Goal: Learn about a topic: Learn about a topic

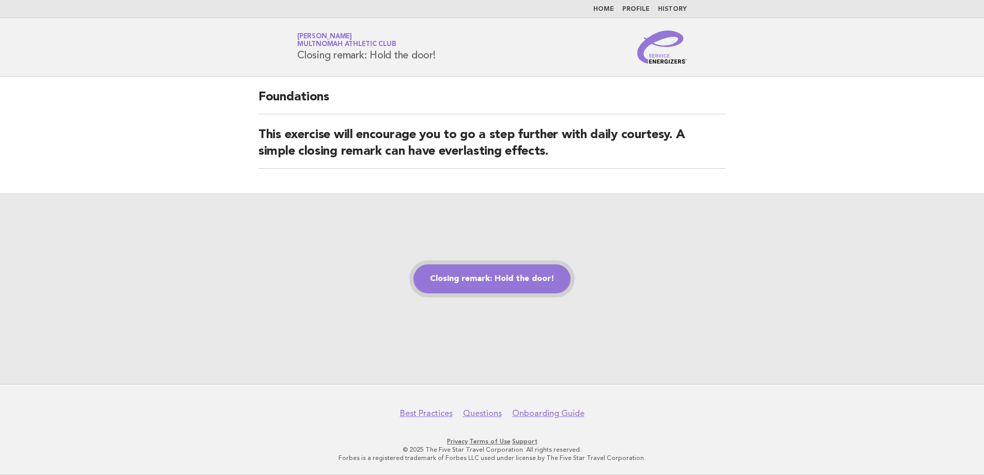
click at [489, 282] on link "Closing remark: Hold the door!" at bounding box center [492, 278] width 157 height 29
click at [490, 278] on link "Closing remark: Hold the door!" at bounding box center [492, 278] width 157 height 29
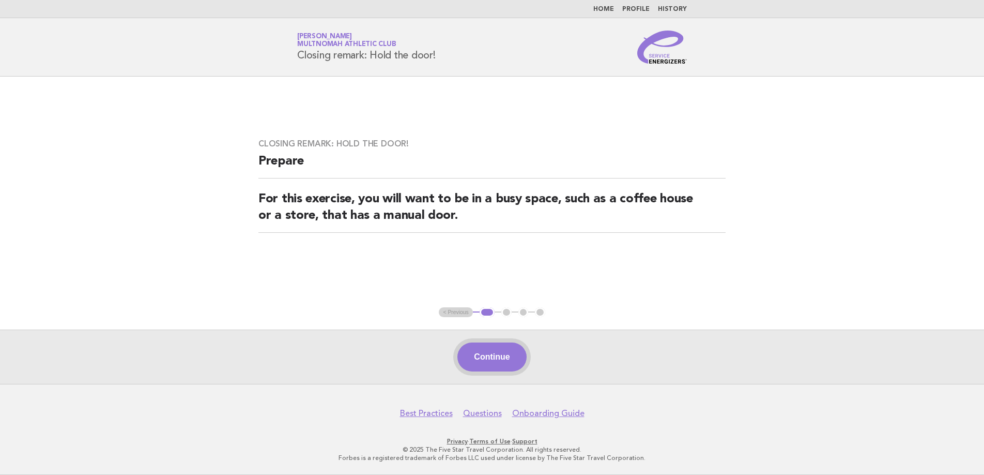
click at [511, 355] on button "Continue" at bounding box center [492, 356] width 69 height 29
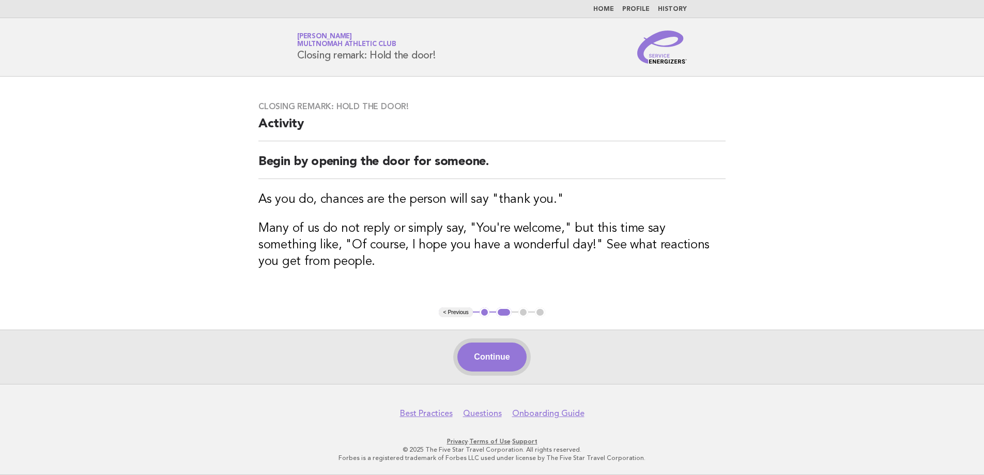
click at [509, 357] on button "Continue" at bounding box center [492, 356] width 69 height 29
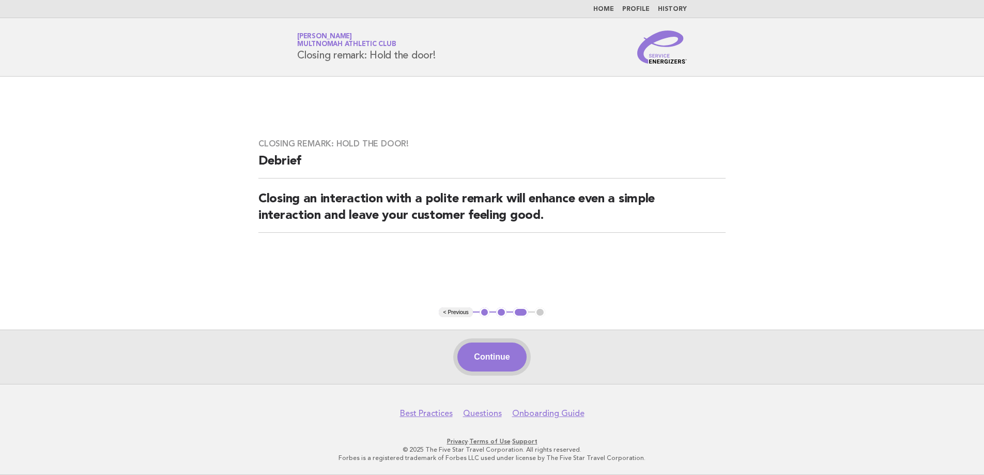
click at [507, 355] on button "Continue" at bounding box center [492, 356] width 69 height 29
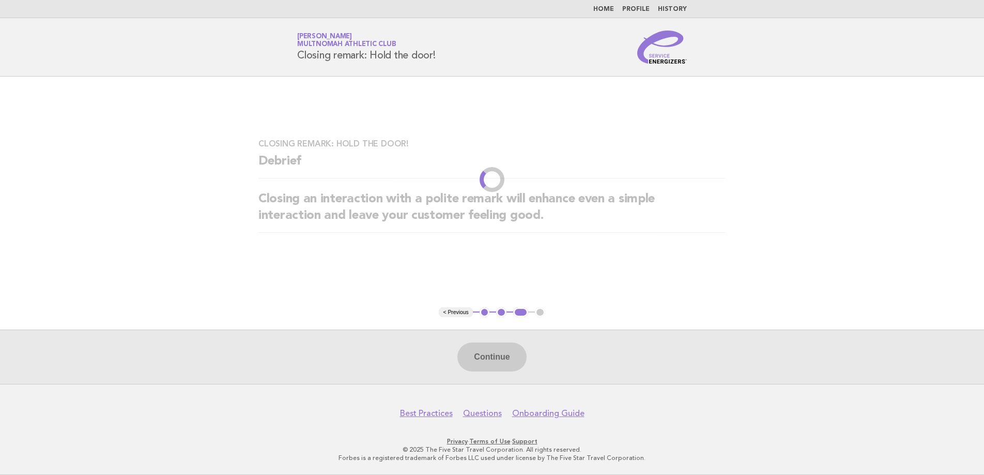
click at [417, 216] on h2 "Closing an interaction with a polite remark will enhance even a simple interact…" at bounding box center [491, 212] width 467 height 42
